Goal: Register for event/course

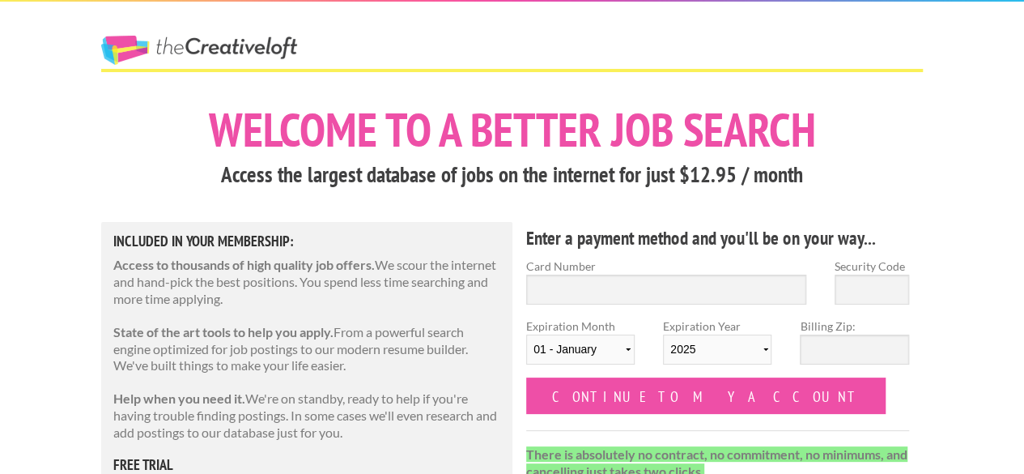
click at [238, 41] on link "The Creative Loft" at bounding box center [199, 50] width 196 height 29
click at [241, 45] on link "The Creative Loft" at bounding box center [199, 50] width 196 height 29
